Goal: Information Seeking & Learning: Learn about a topic

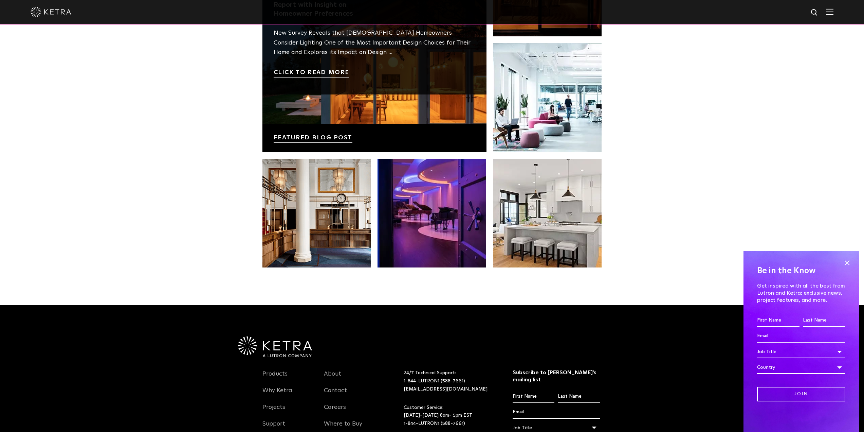
scroll to position [1190, 0]
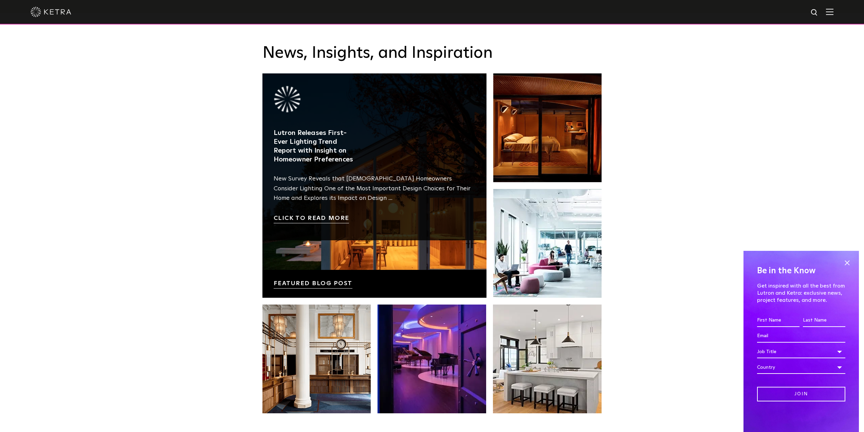
click at [329, 250] on link at bounding box center [374, 185] width 224 height 224
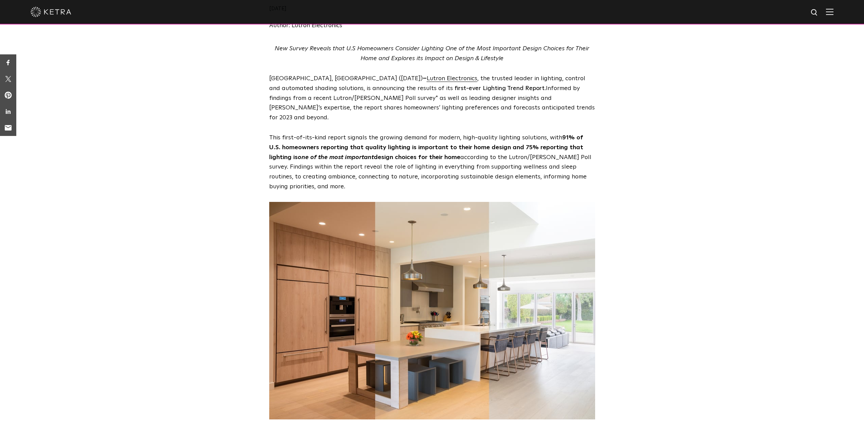
scroll to position [170, 0]
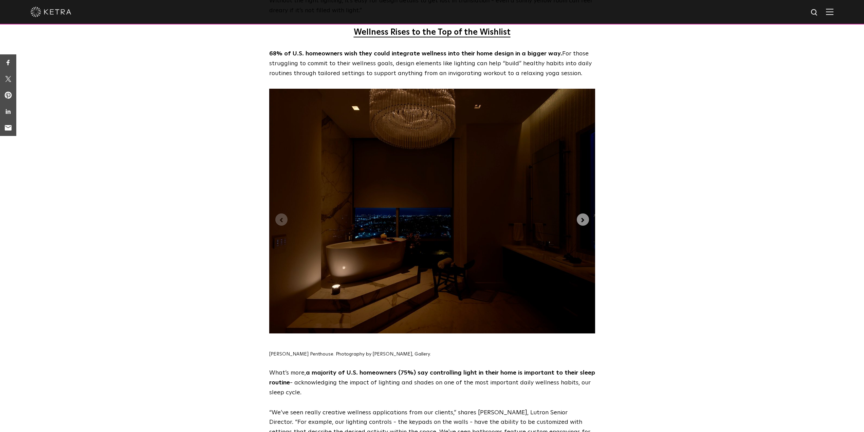
scroll to position [1698, 0]
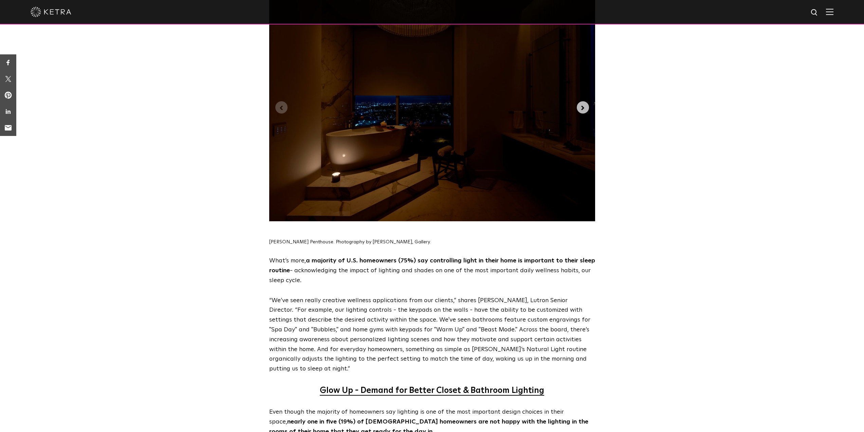
click at [587, 101] on button "Next slide" at bounding box center [583, 107] width 12 height 12
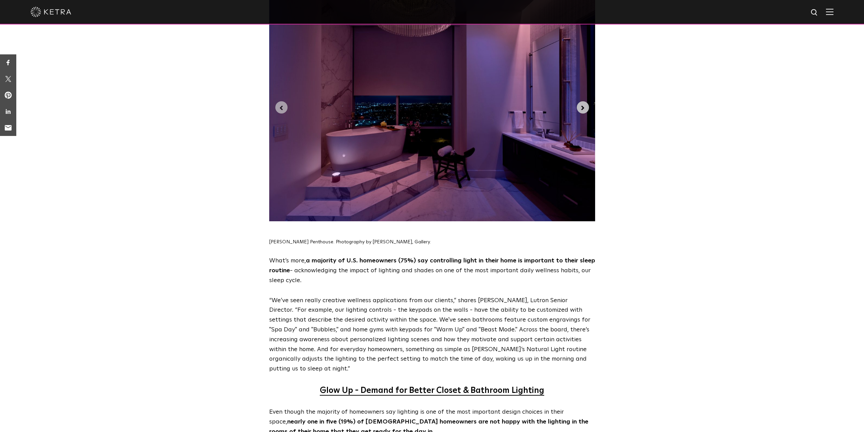
click at [587, 101] on button "Next slide" at bounding box center [583, 107] width 12 height 12
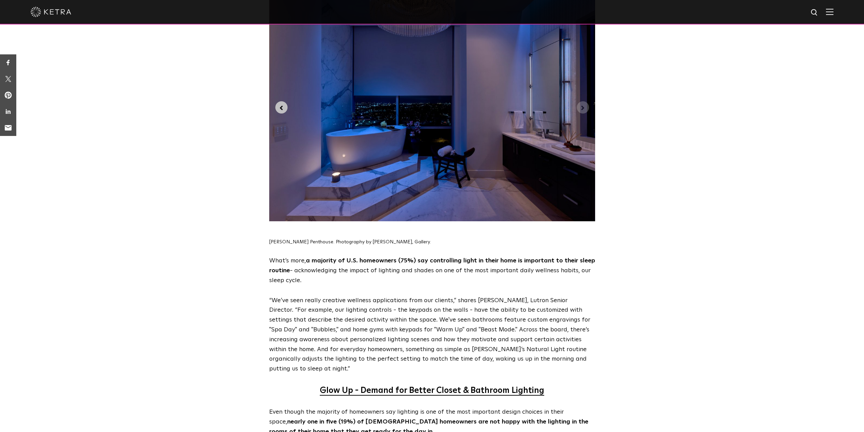
click at [287, 101] on button "Previous slide" at bounding box center [281, 107] width 12 height 12
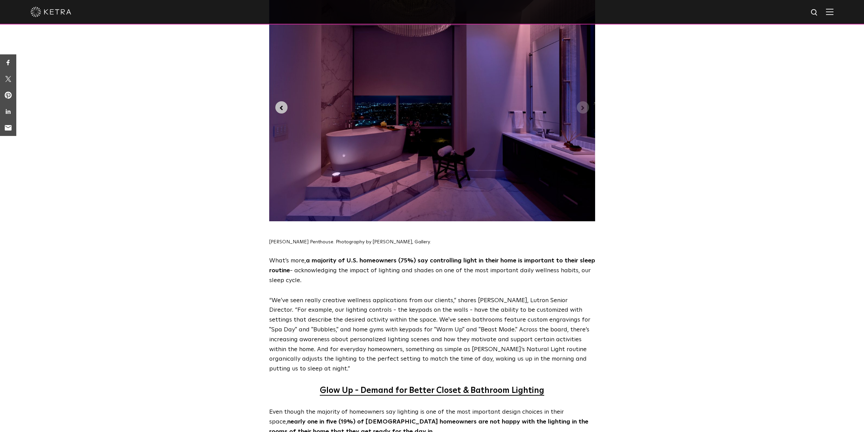
click at [287, 101] on button "Previous slide" at bounding box center [281, 107] width 12 height 12
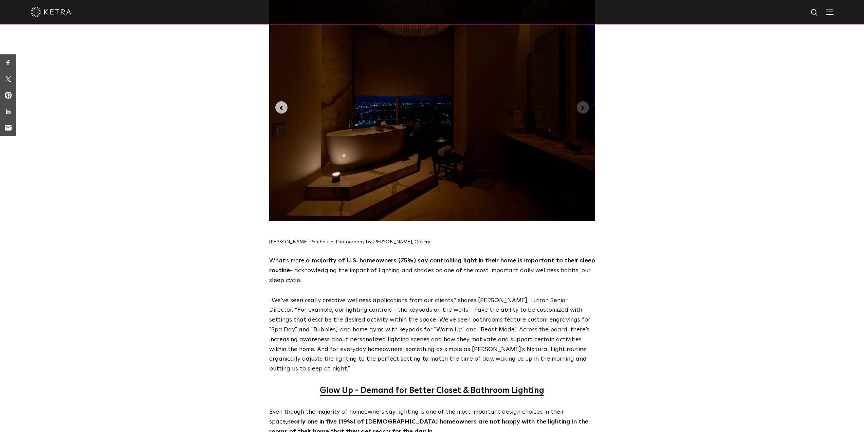
click at [287, 101] on button "Previous slide" at bounding box center [281, 107] width 12 height 12
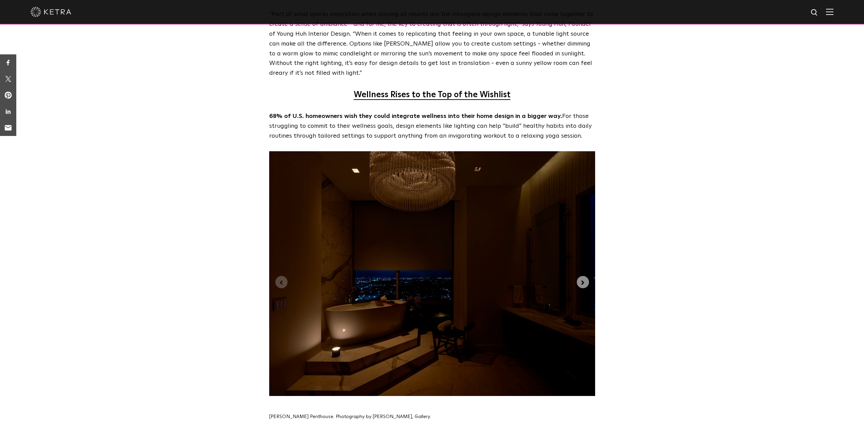
scroll to position [1494, 0]
